Goal: Information Seeking & Learning: Learn about a topic

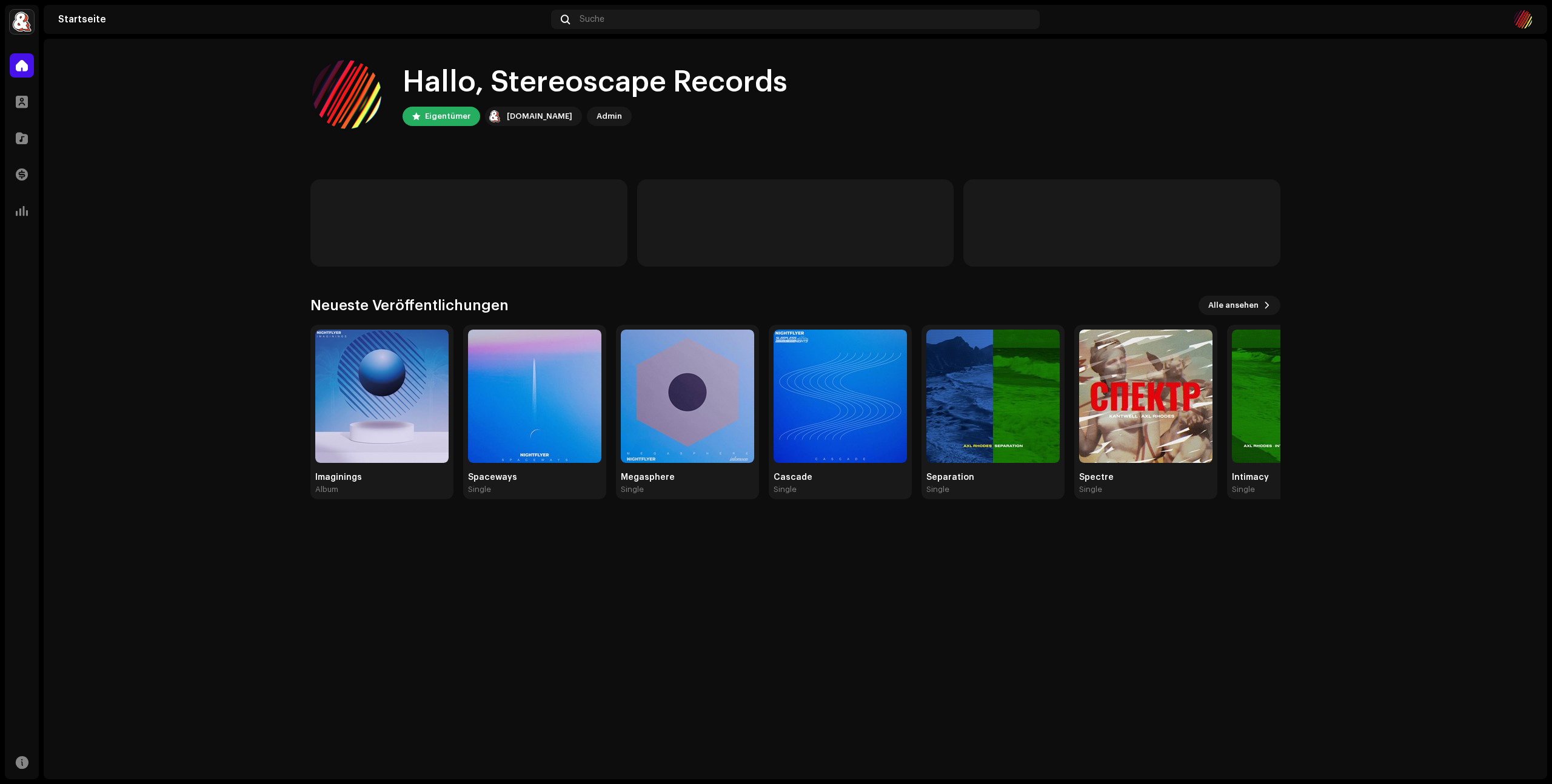
click at [840, 619] on div "Hallo, Stereoscape Records Eigentümer [DOMAIN_NAME] Admin Neueste Veröffentlich…" at bounding box center [795, 409] width 1504 height 740
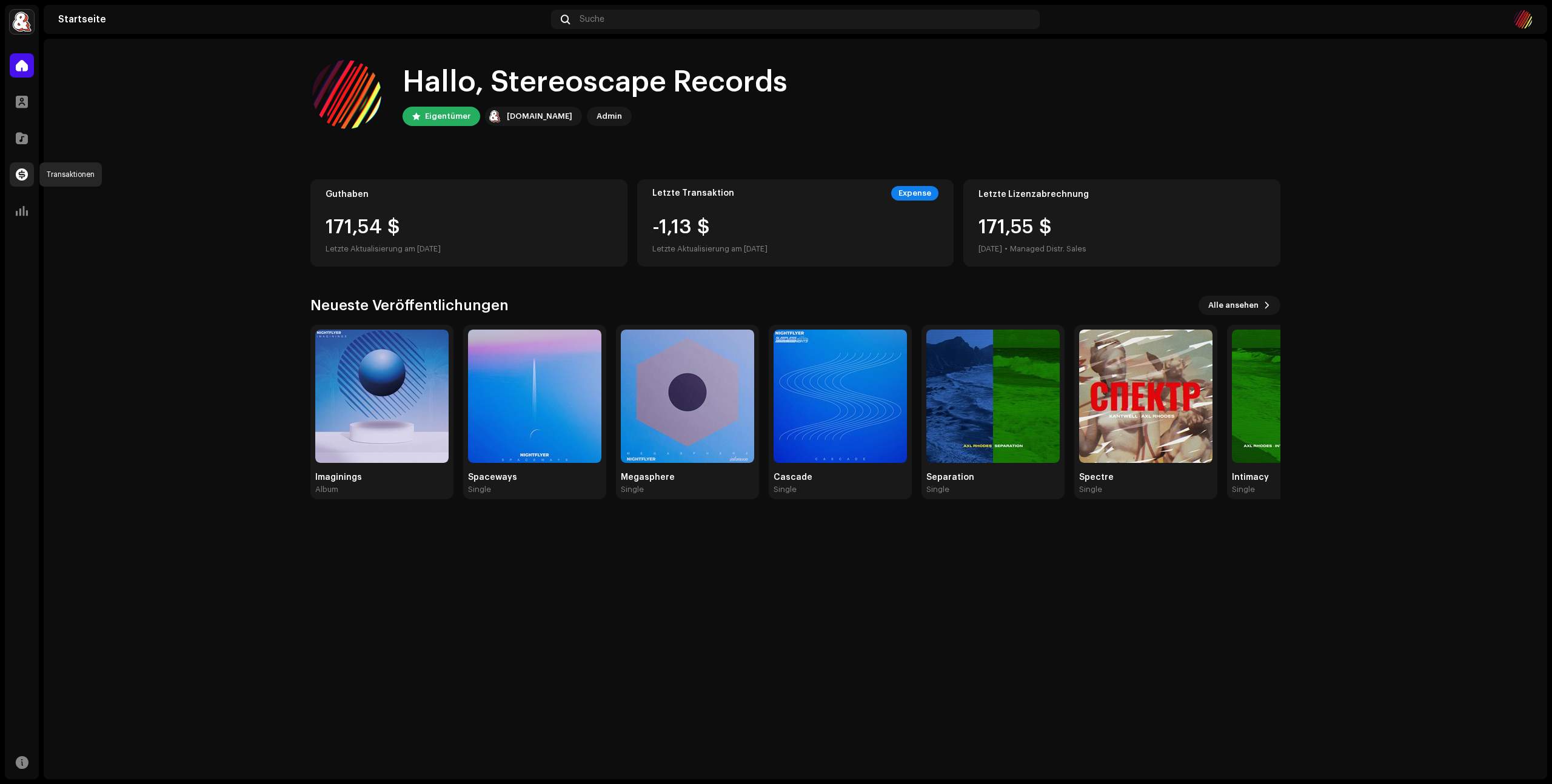
click at [21, 174] on span at bounding box center [22, 174] width 12 height 9
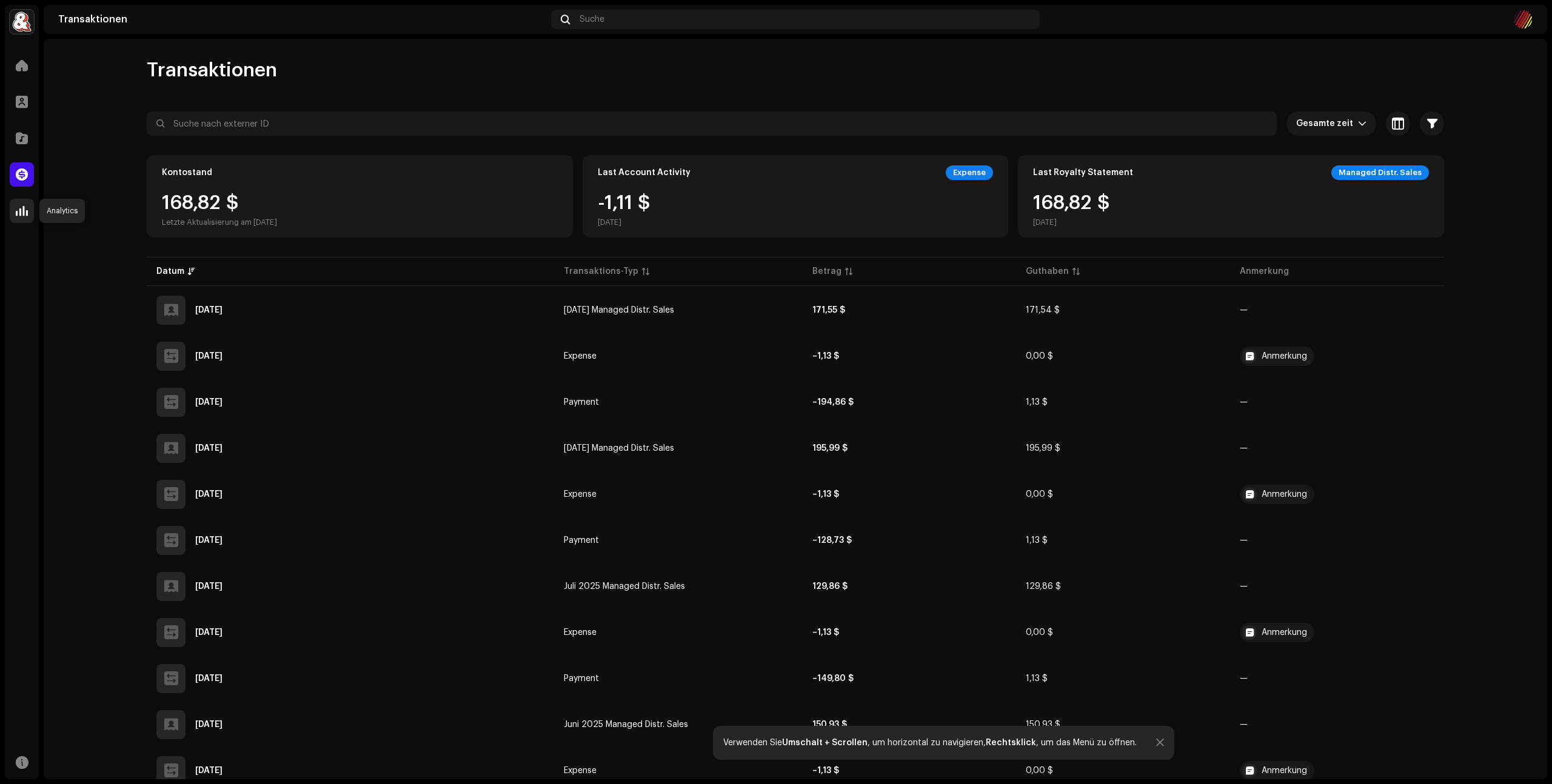
click at [22, 209] on span at bounding box center [22, 211] width 12 height 9
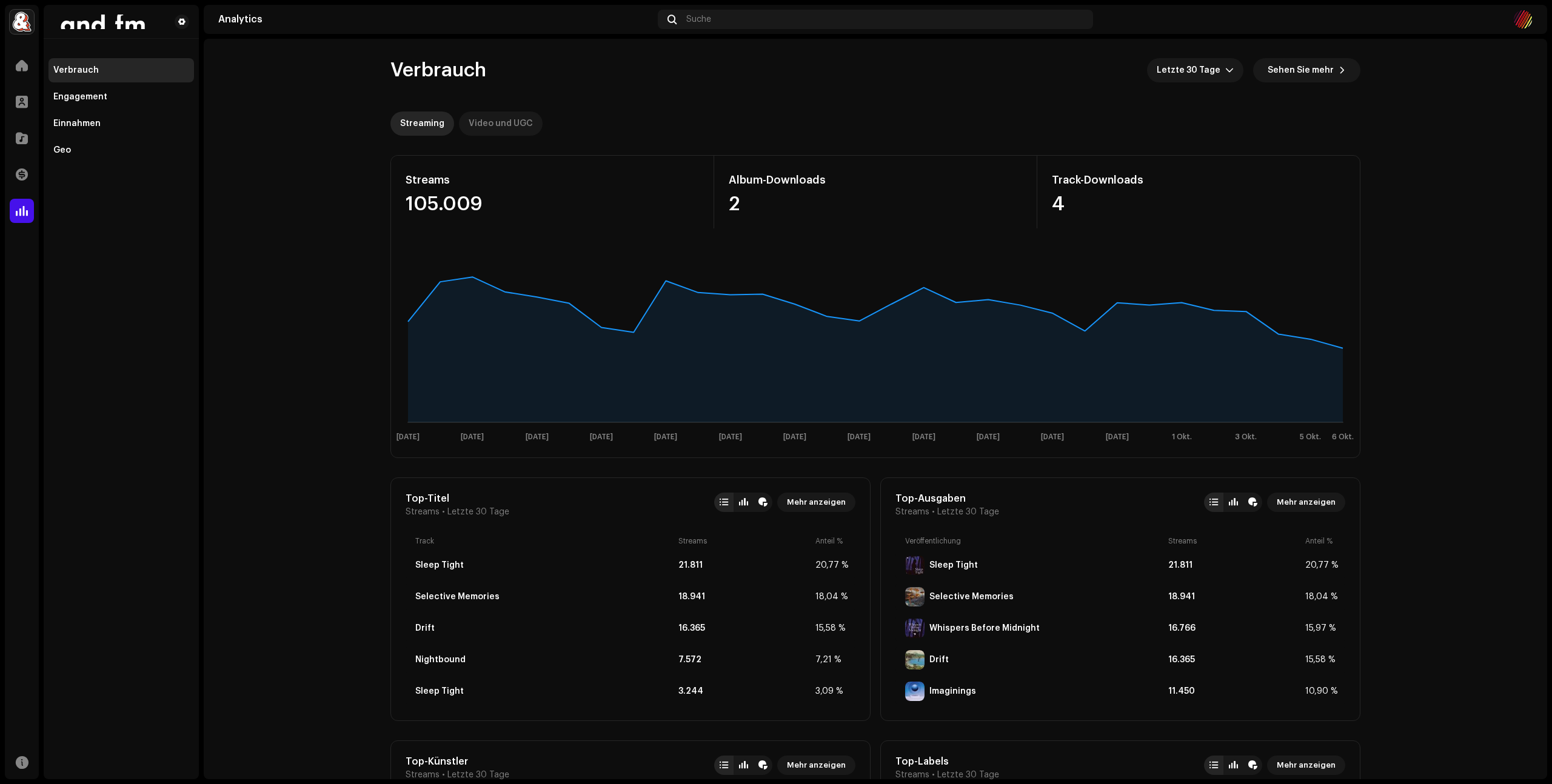
click at [496, 122] on div "Video und UGC" at bounding box center [500, 124] width 64 height 24
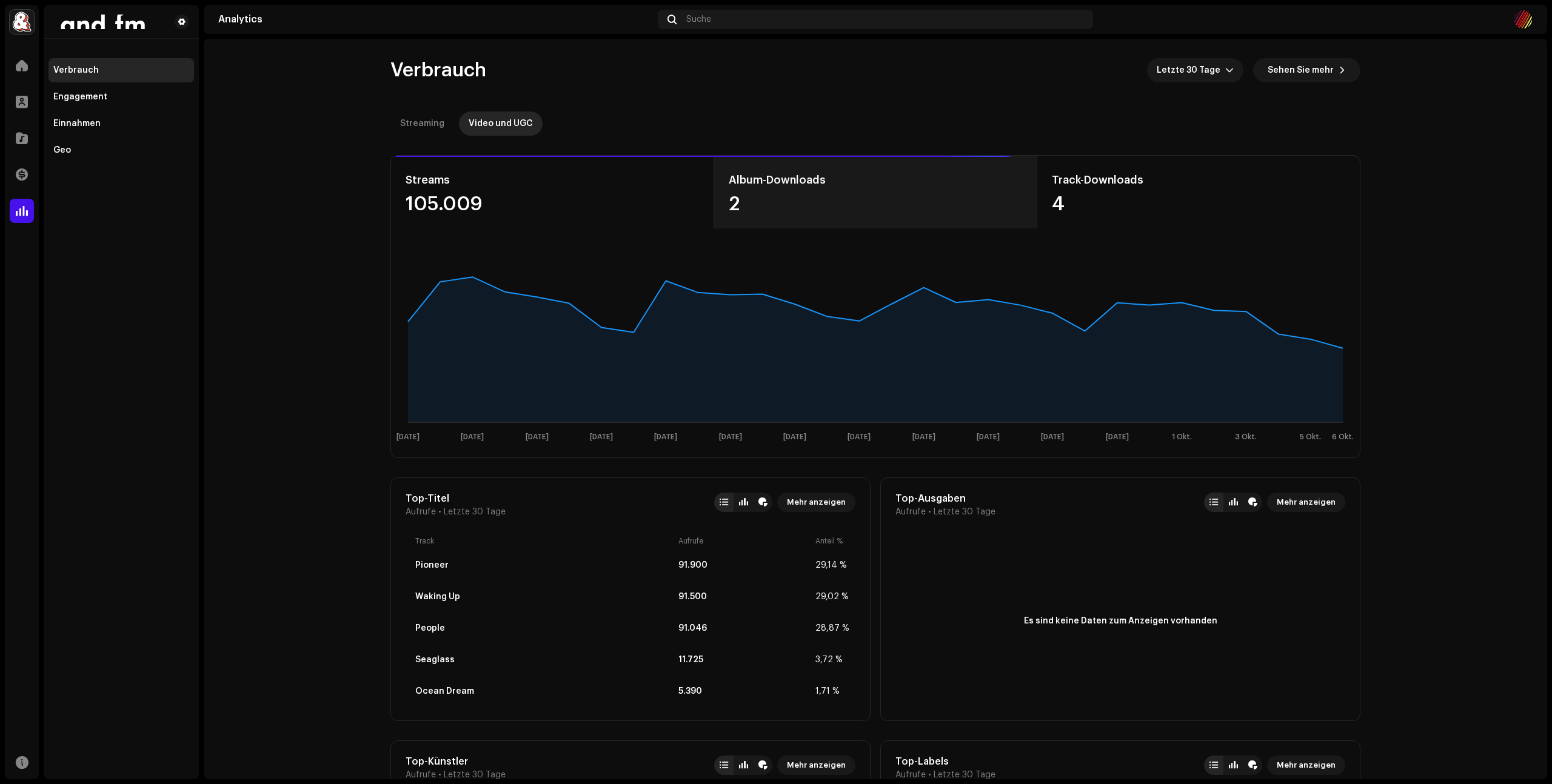
click at [748, 185] on div "Album-Downloads" at bounding box center [875, 180] width 294 height 20
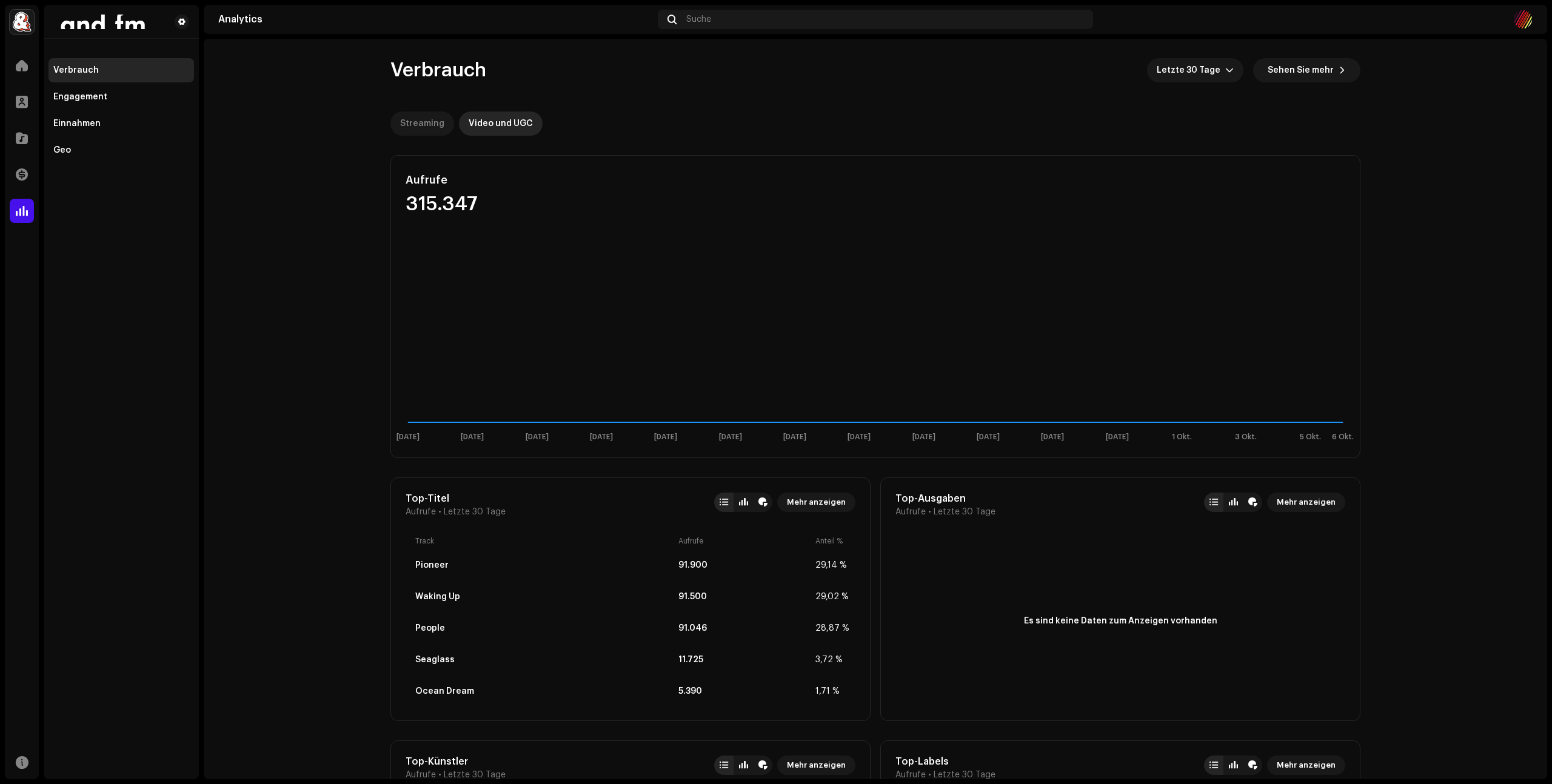
click at [418, 124] on div "Streaming" at bounding box center [422, 124] width 44 height 24
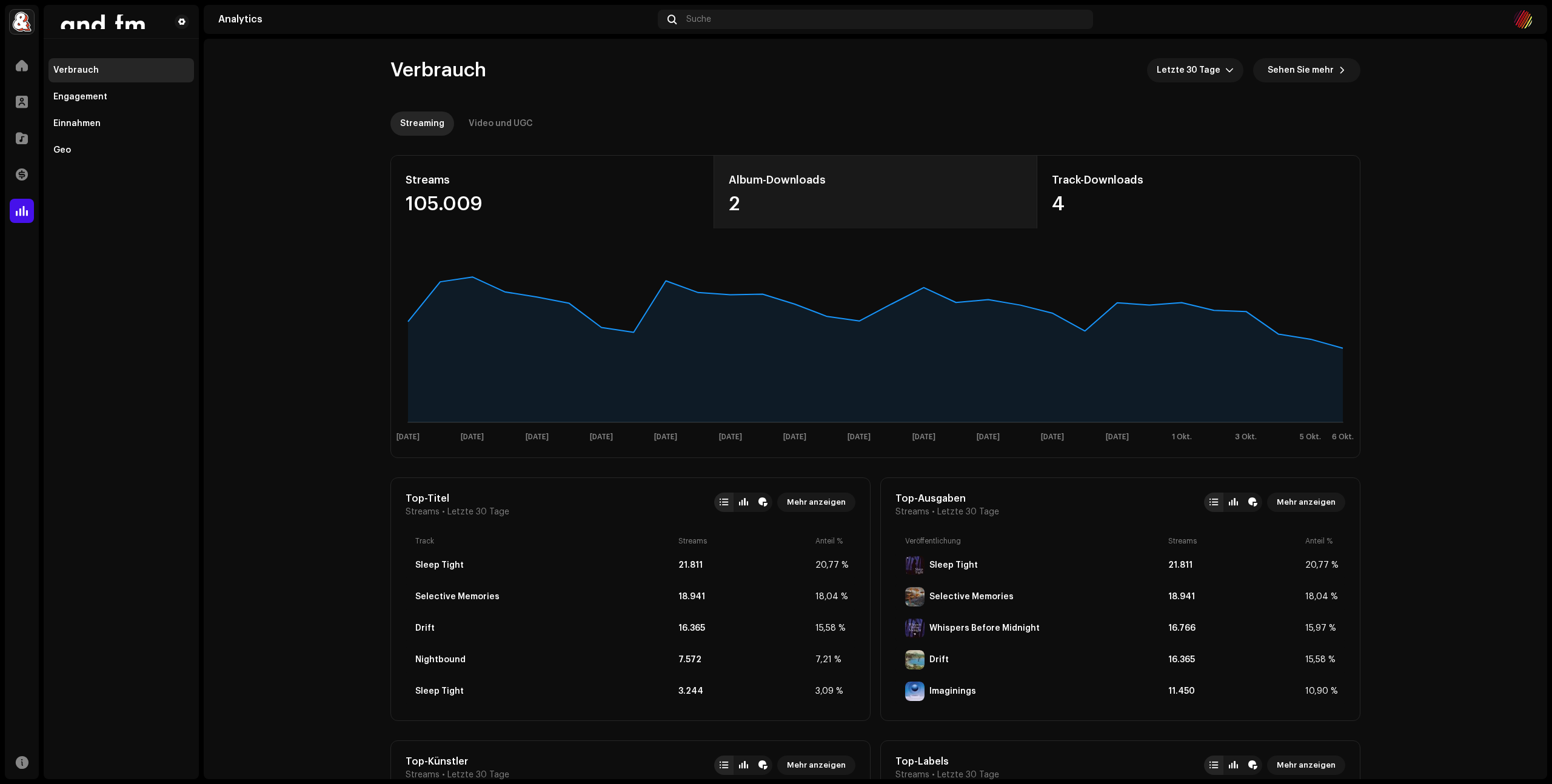
click at [750, 180] on div "Album-Downloads" at bounding box center [875, 180] width 294 height 20
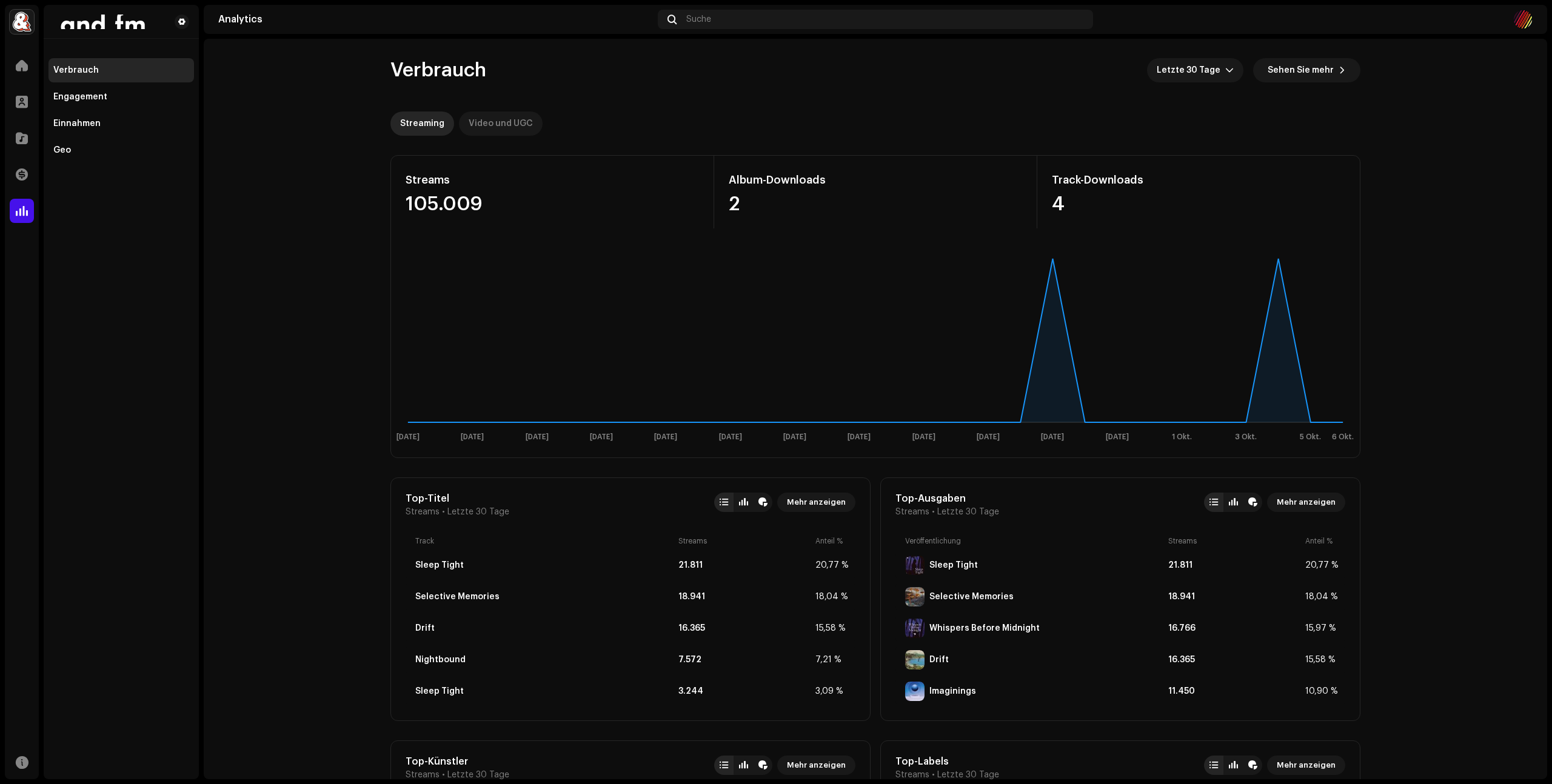
click at [494, 121] on div "Video und UGC" at bounding box center [500, 124] width 64 height 24
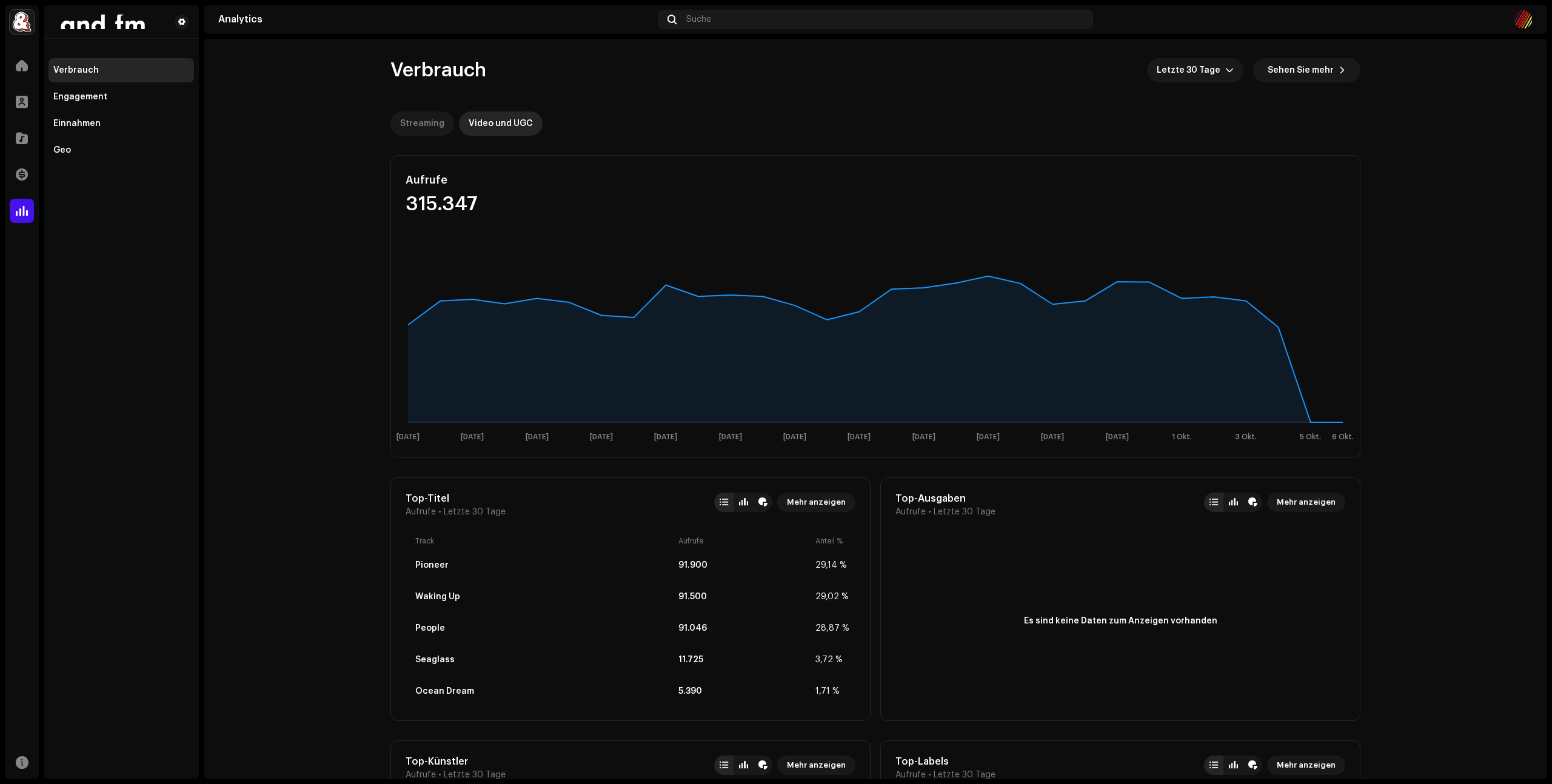
click at [424, 117] on div "Streaming" at bounding box center [422, 124] width 44 height 24
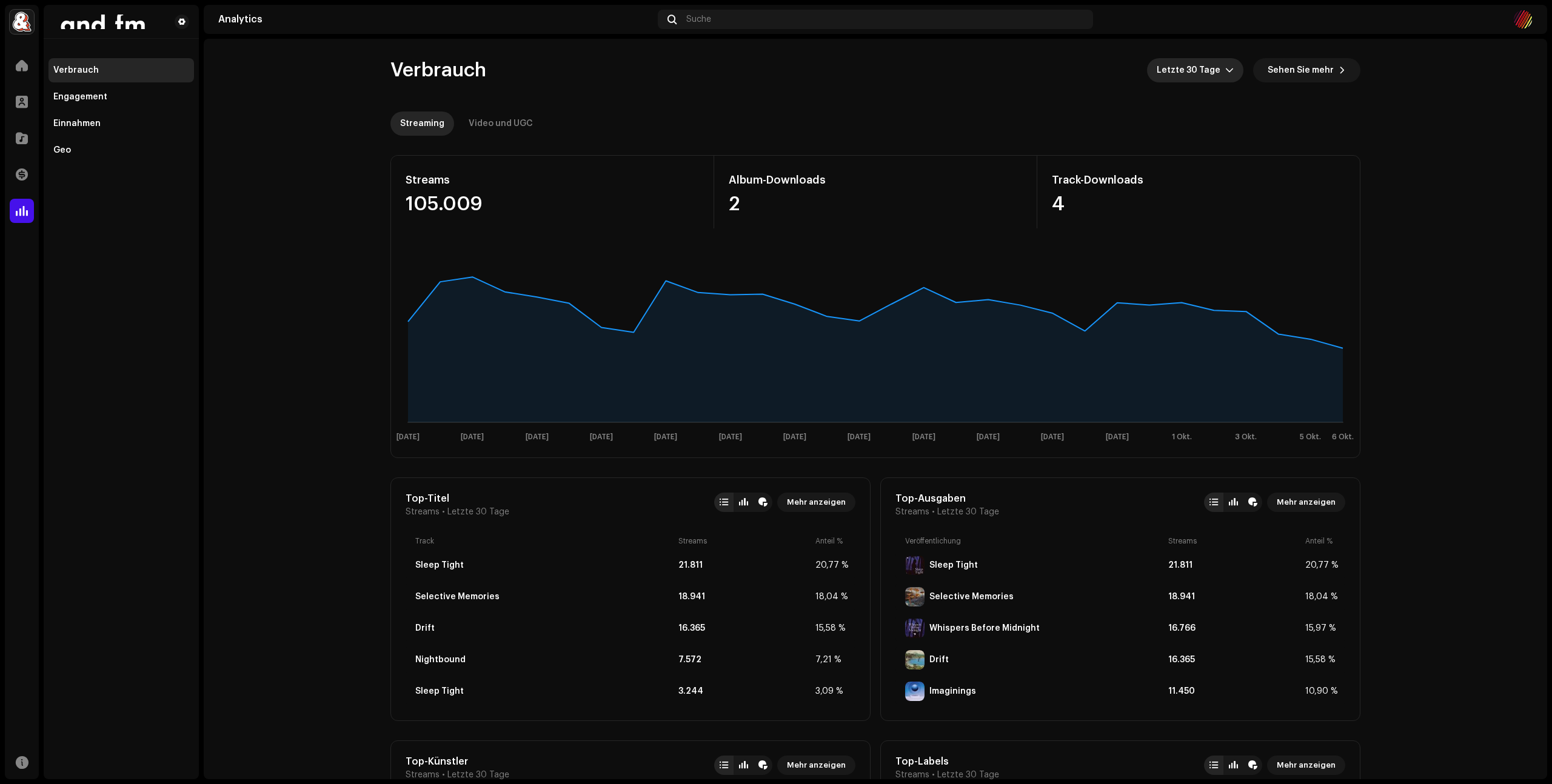
click at [1225, 78] on div "dropdown trigger" at bounding box center [1229, 70] width 9 height 24
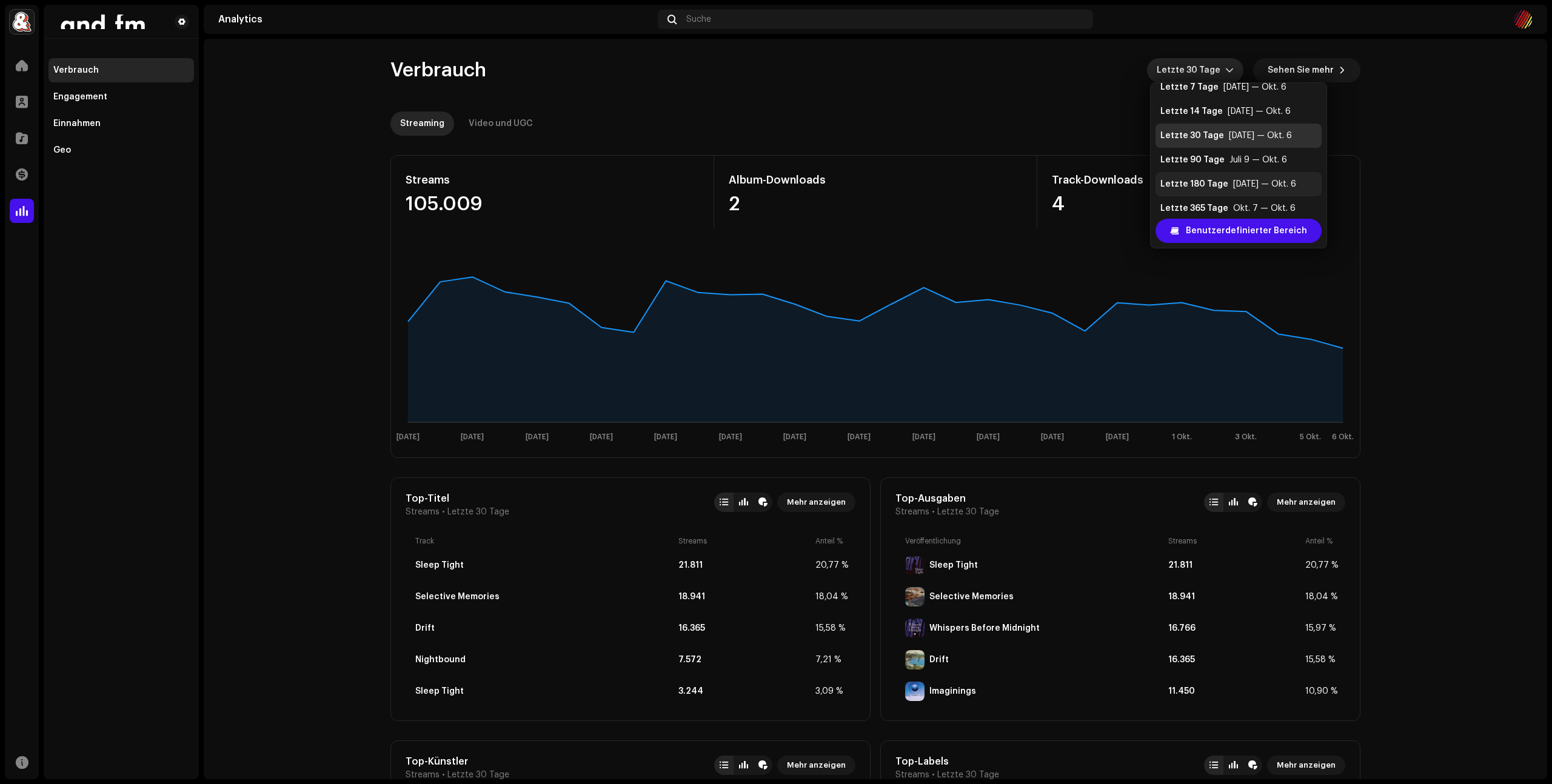
scroll to position [24, 0]
click at [1229, 197] on div "Letzte 365 Tage Okt. 7 — Okt. 6" at bounding box center [1238, 197] width 156 height 12
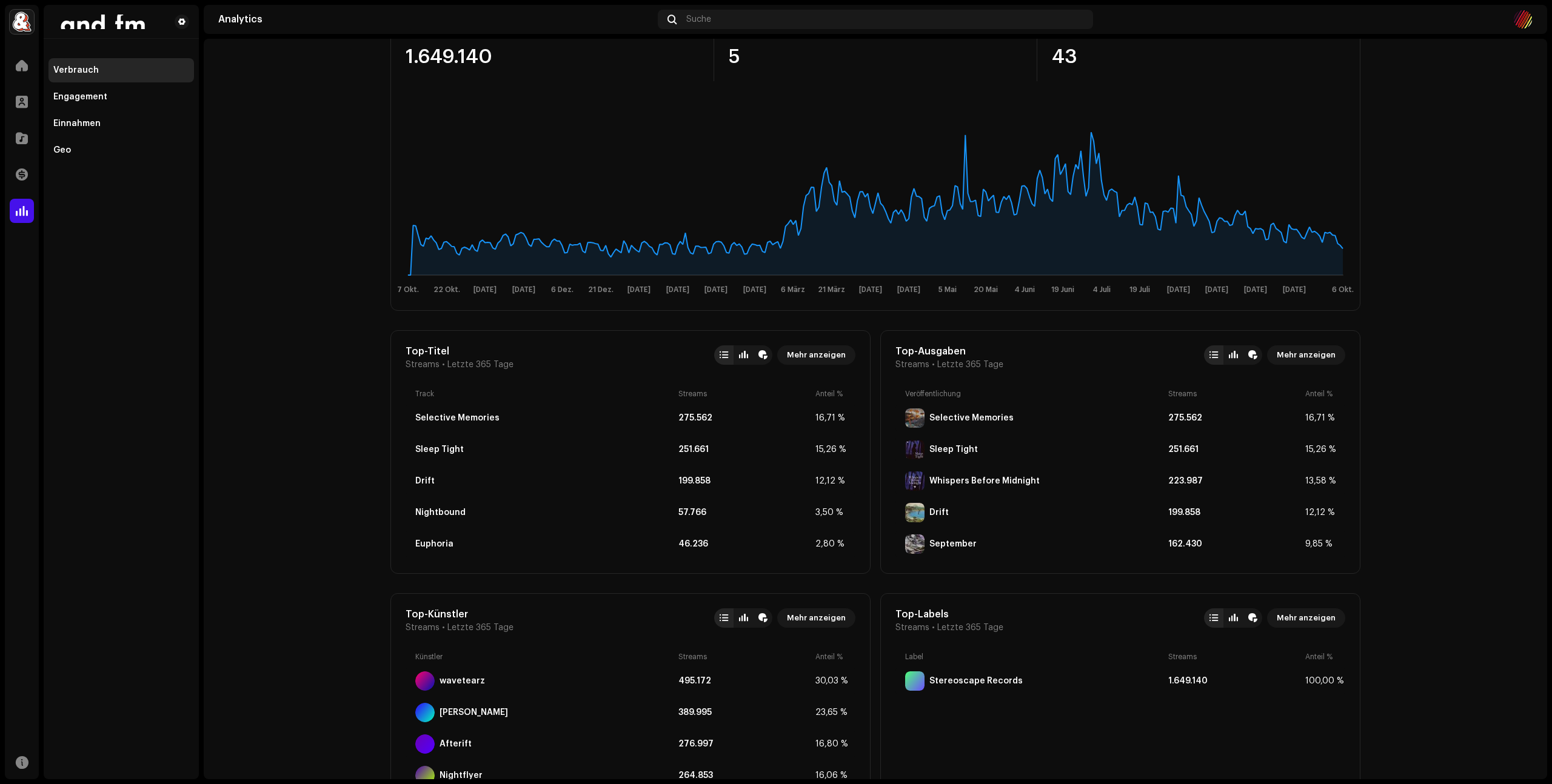
scroll to position [187, 0]
